Goal: Task Accomplishment & Management: Use online tool/utility

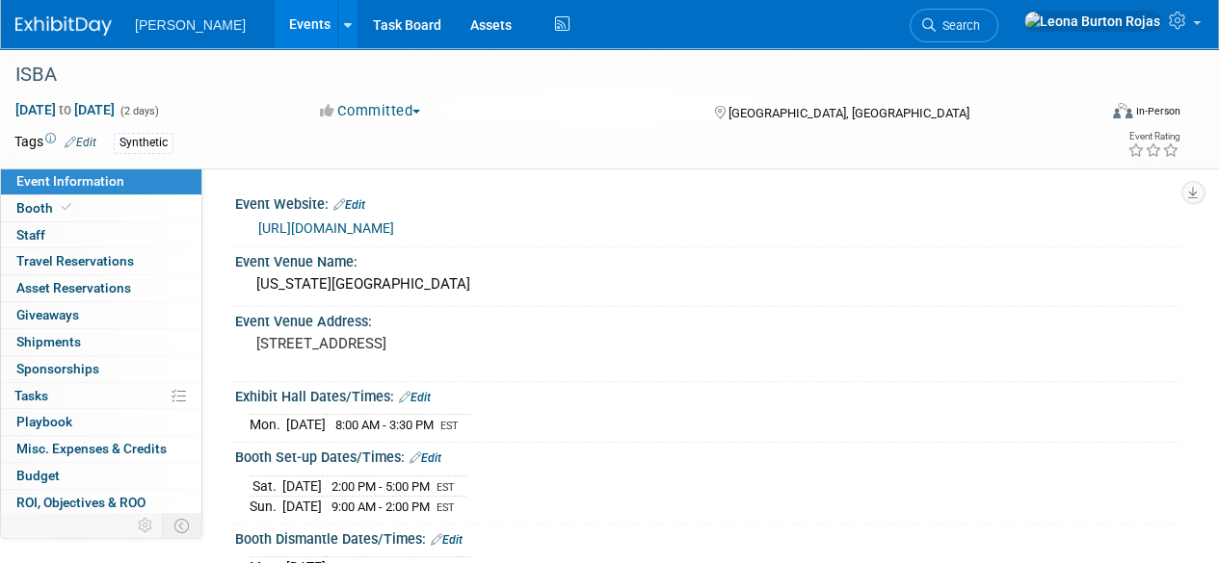
click at [156, 20] on span "[PERSON_NAME]" at bounding box center [190, 24] width 111 height 15
click at [275, 28] on link "Events" at bounding box center [310, 24] width 70 height 48
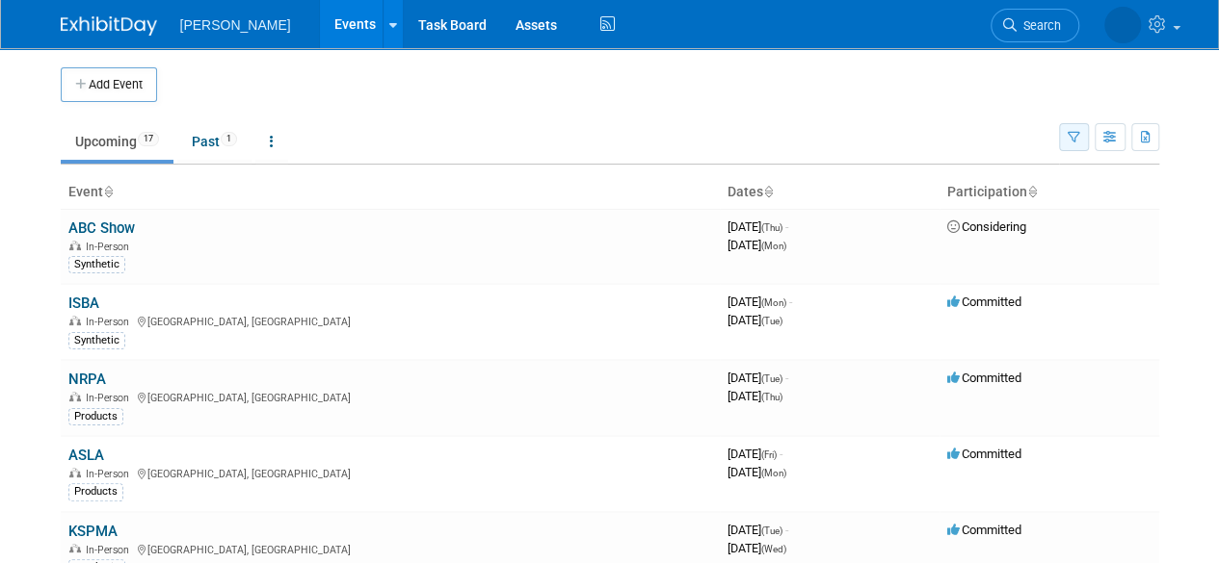
click at [1072, 129] on button "button" at bounding box center [1074, 137] width 30 height 28
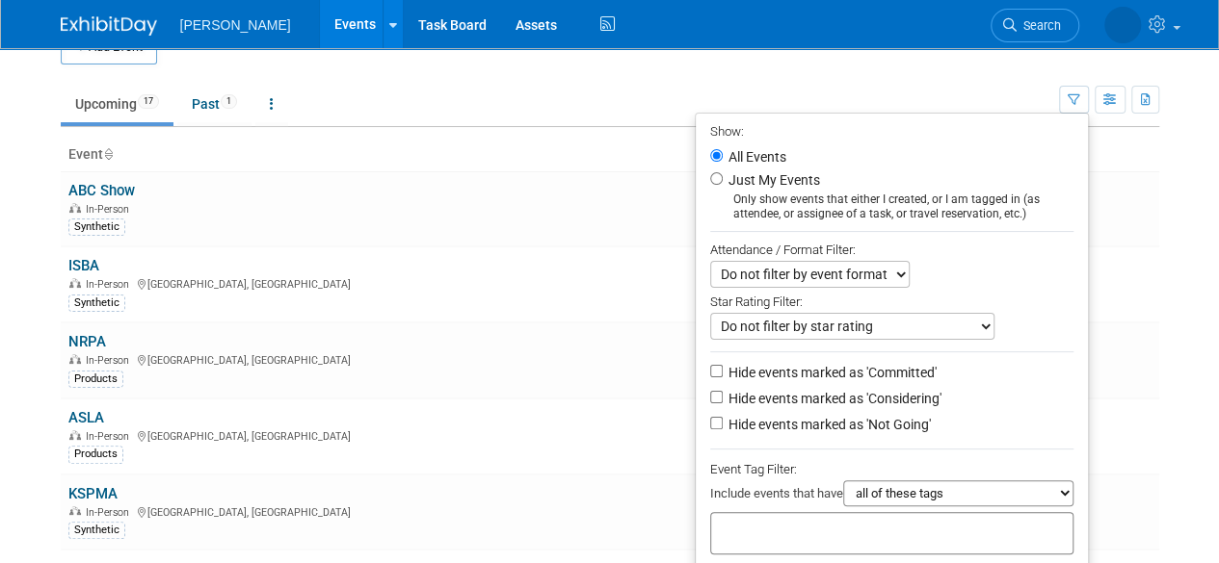
scroll to position [37, 0]
click at [836, 281] on select "Do not filter by event format Only show In-Person events Only show Virtual even…" at bounding box center [809, 275] width 199 height 27
